Goal: Task Accomplishment & Management: Use online tool/utility

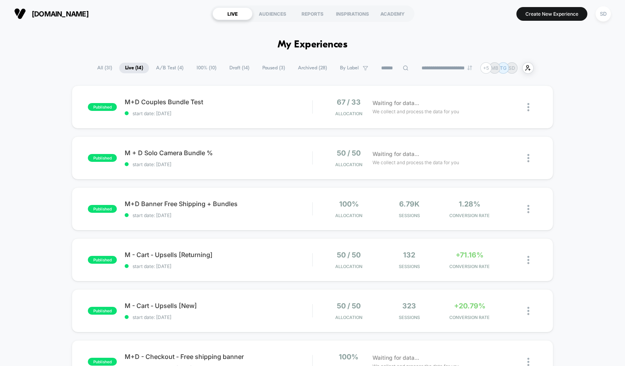
click at [31, 15] on button "[DOMAIN_NAME] [URL][DOMAIN_NAME]" at bounding box center [51, 13] width 79 height 13
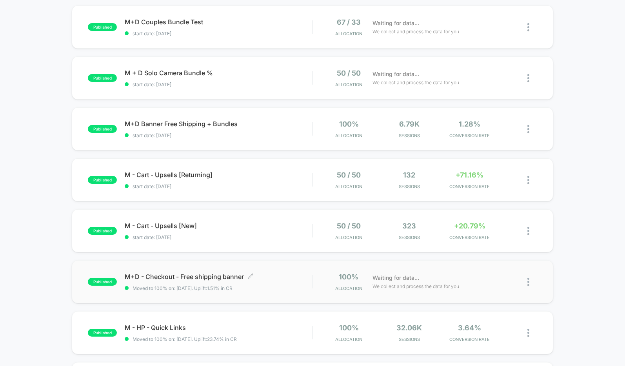
scroll to position [82, 0]
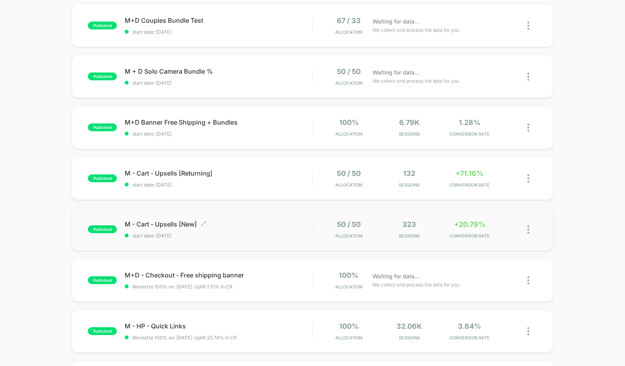
click at [162, 226] on span "M - Cart - Upsells [New] Click to edit experience details" at bounding box center [218, 224] width 187 height 8
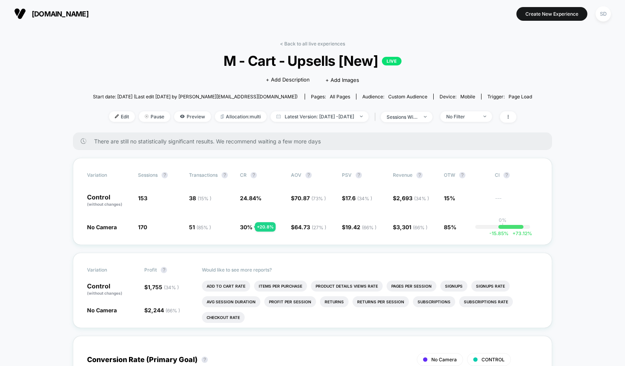
click at [24, 15] on img at bounding box center [20, 14] width 12 height 12
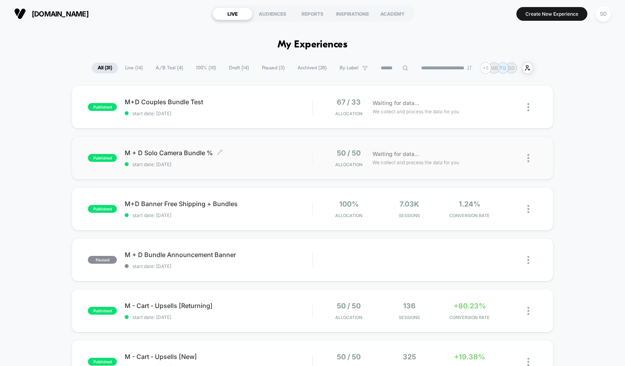
click at [149, 150] on span "M + D Solo Camera Bundle % Click to edit experience details" at bounding box center [218, 153] width 187 height 8
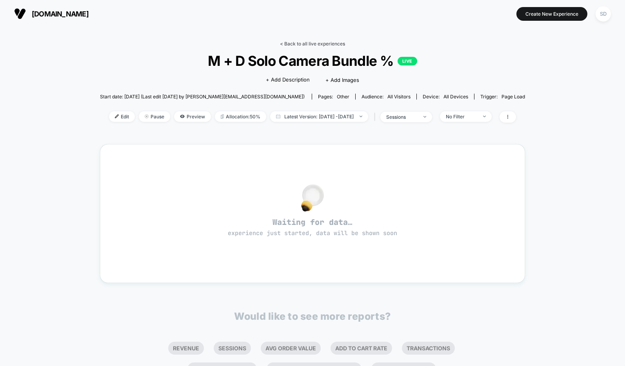
click at [284, 43] on link "< Back to all live experiences" at bounding box center [312, 44] width 65 height 6
